Goal: Task Accomplishment & Management: Complete application form

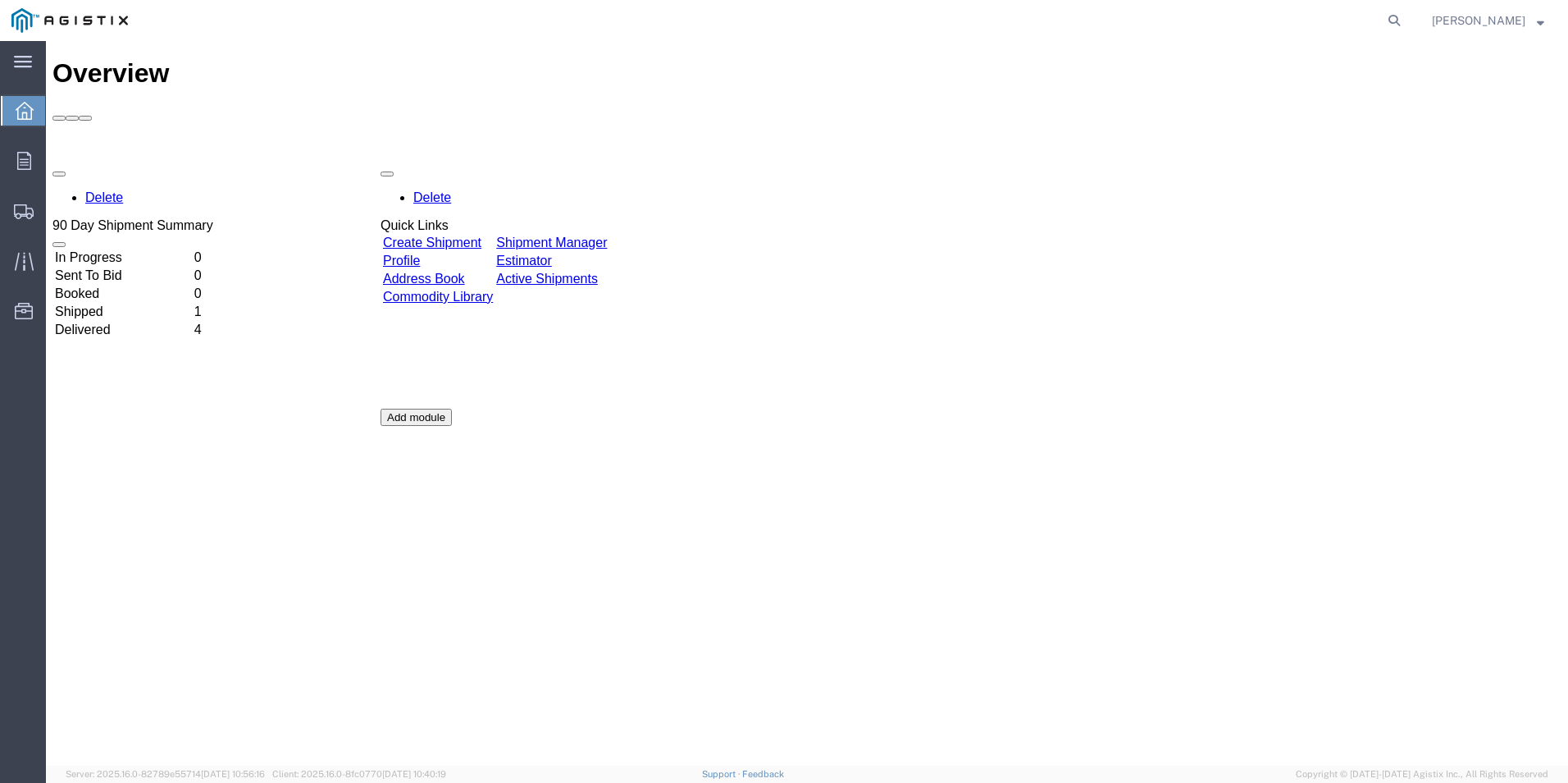
click at [473, 236] on link "Create Shipment" at bounding box center [432, 243] width 99 height 14
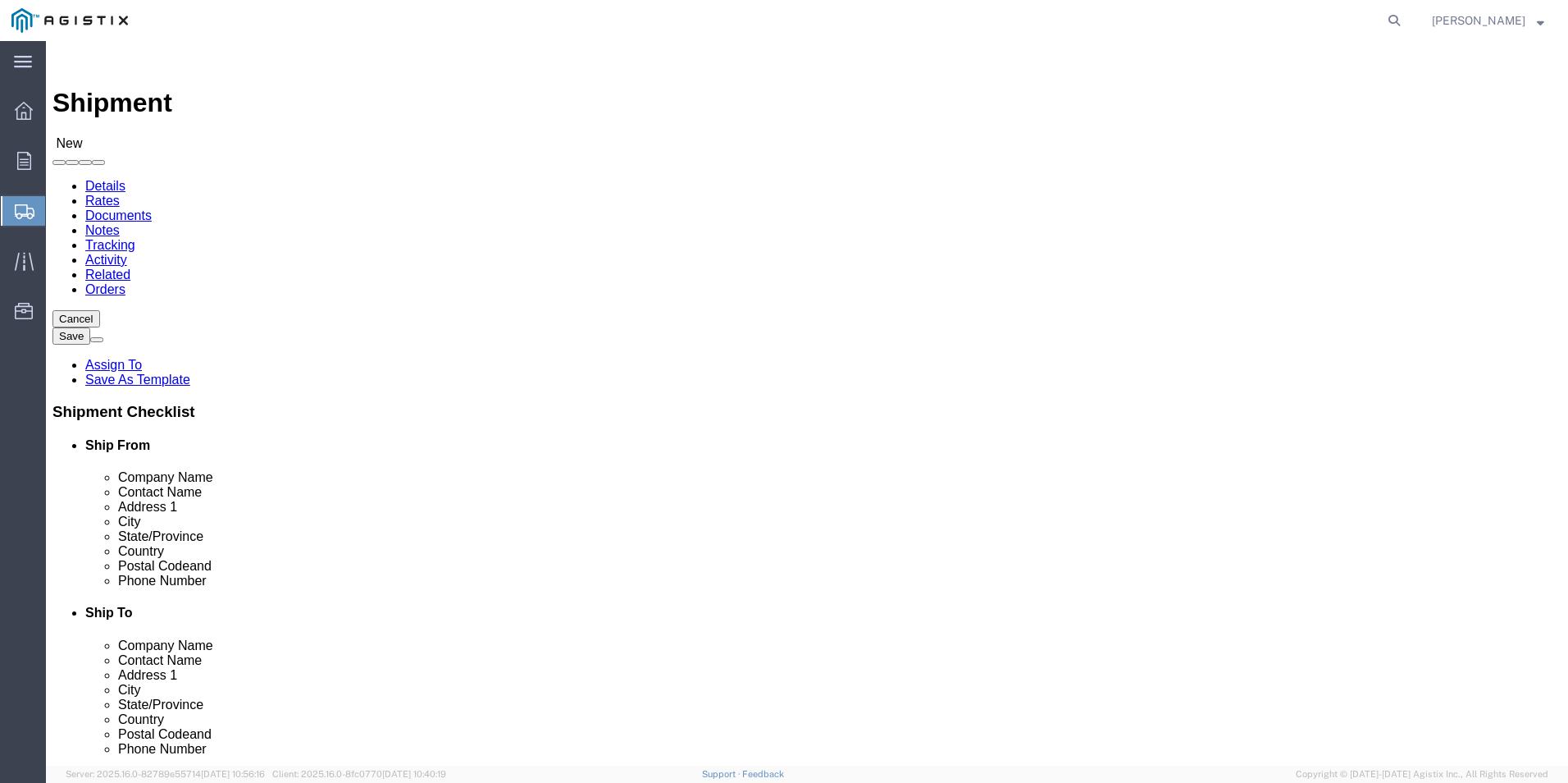
select select
click select "Select Ameron Pole Products Division PG&E"
select select "100743"
click select "Select Ameron Pole Products Division PG&E"
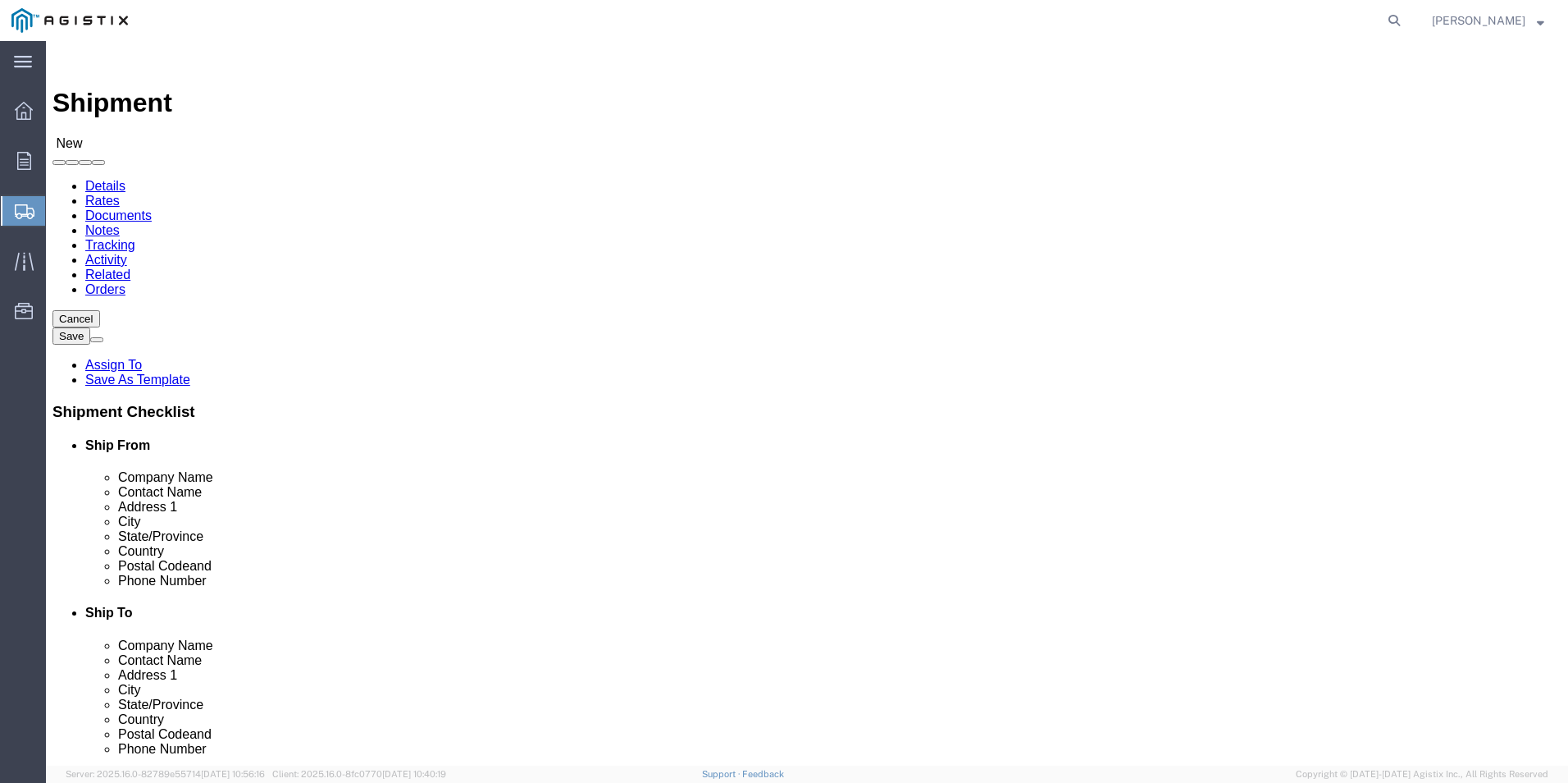
select select
